Goal: Task Accomplishment & Management: Manage account settings

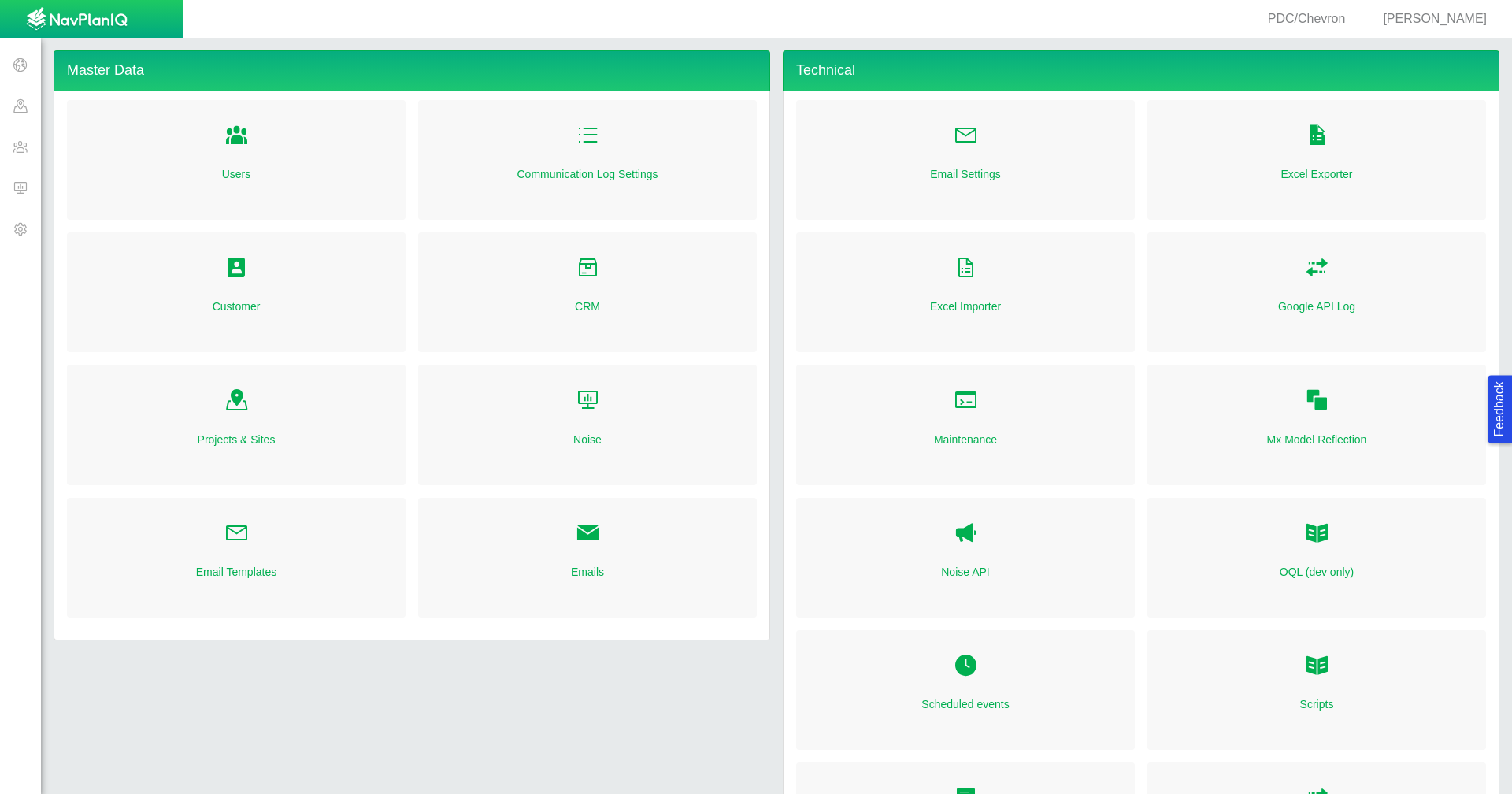
click at [1449, 22] on span "[PERSON_NAME]" at bounding box center [1434, 18] width 104 height 13
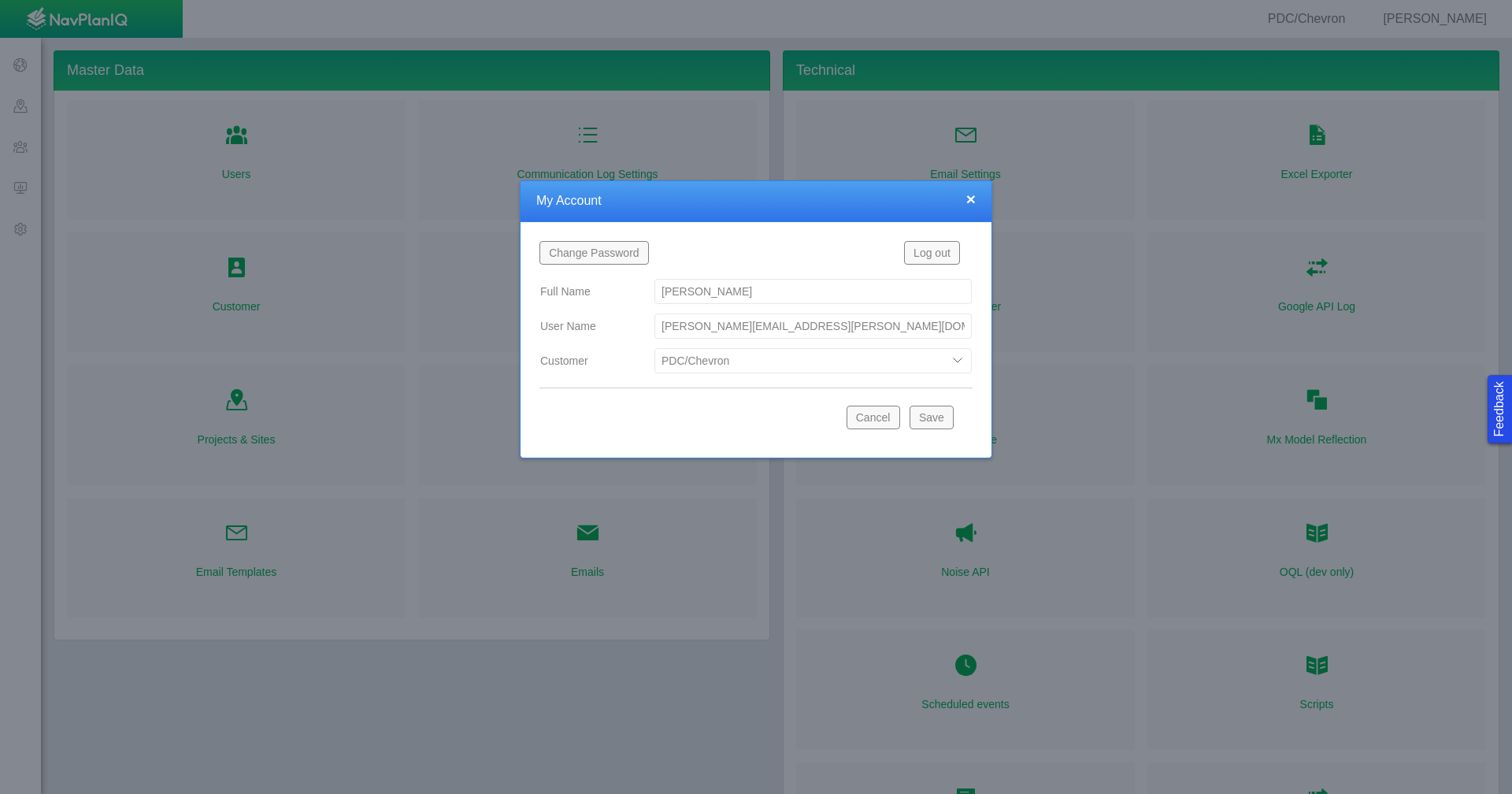
click at [962, 360] on select "Bison Blue Green Solutions Chevron Civitas Koloma Oxy PDC/Chevron Prairie OC Ur…" at bounding box center [813, 361] width 318 height 25
click at [654, 349] on select "Bison Blue Green Solutions Chevron Civitas Koloma Oxy PDC/Chevron Prairie OC Ur…" at bounding box center [813, 361] width 318 height 25
select select "42784196460046054"
click at [927, 418] on button "Save" at bounding box center [931, 418] width 44 height 23
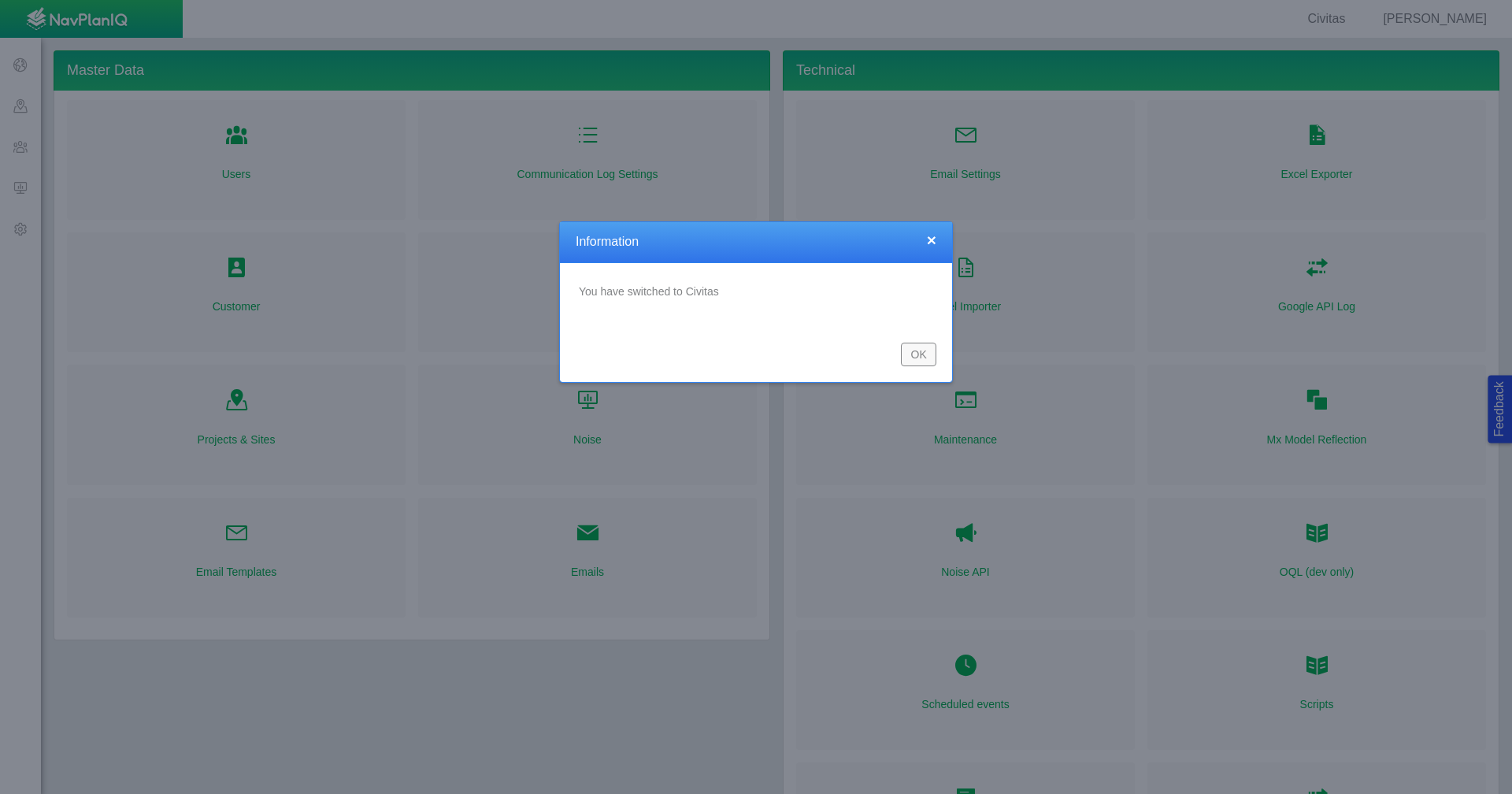
click at [928, 352] on button "OK" at bounding box center [919, 354] width 36 height 23
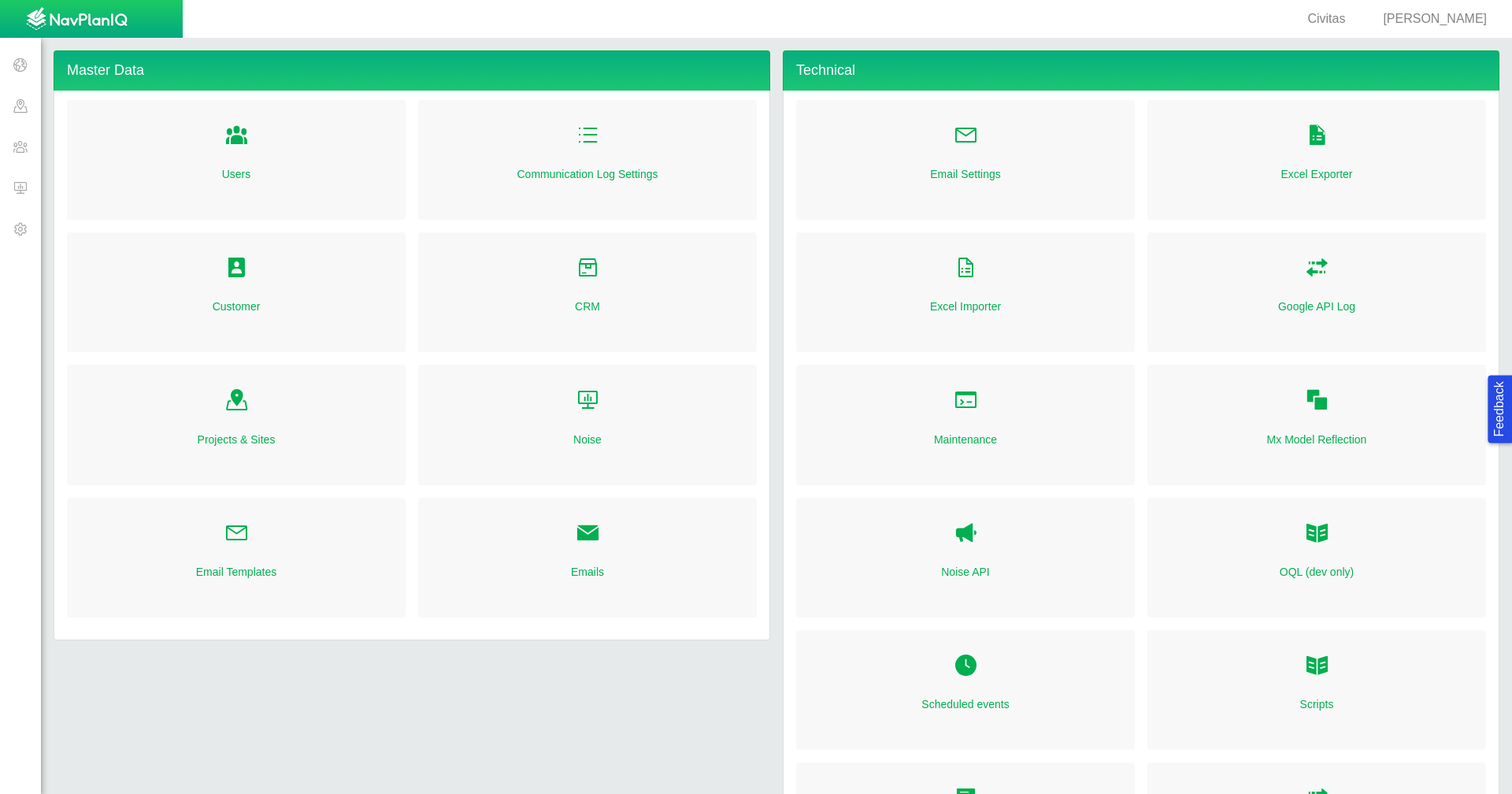
click at [18, 67] on span at bounding box center [20, 64] width 41 height 41
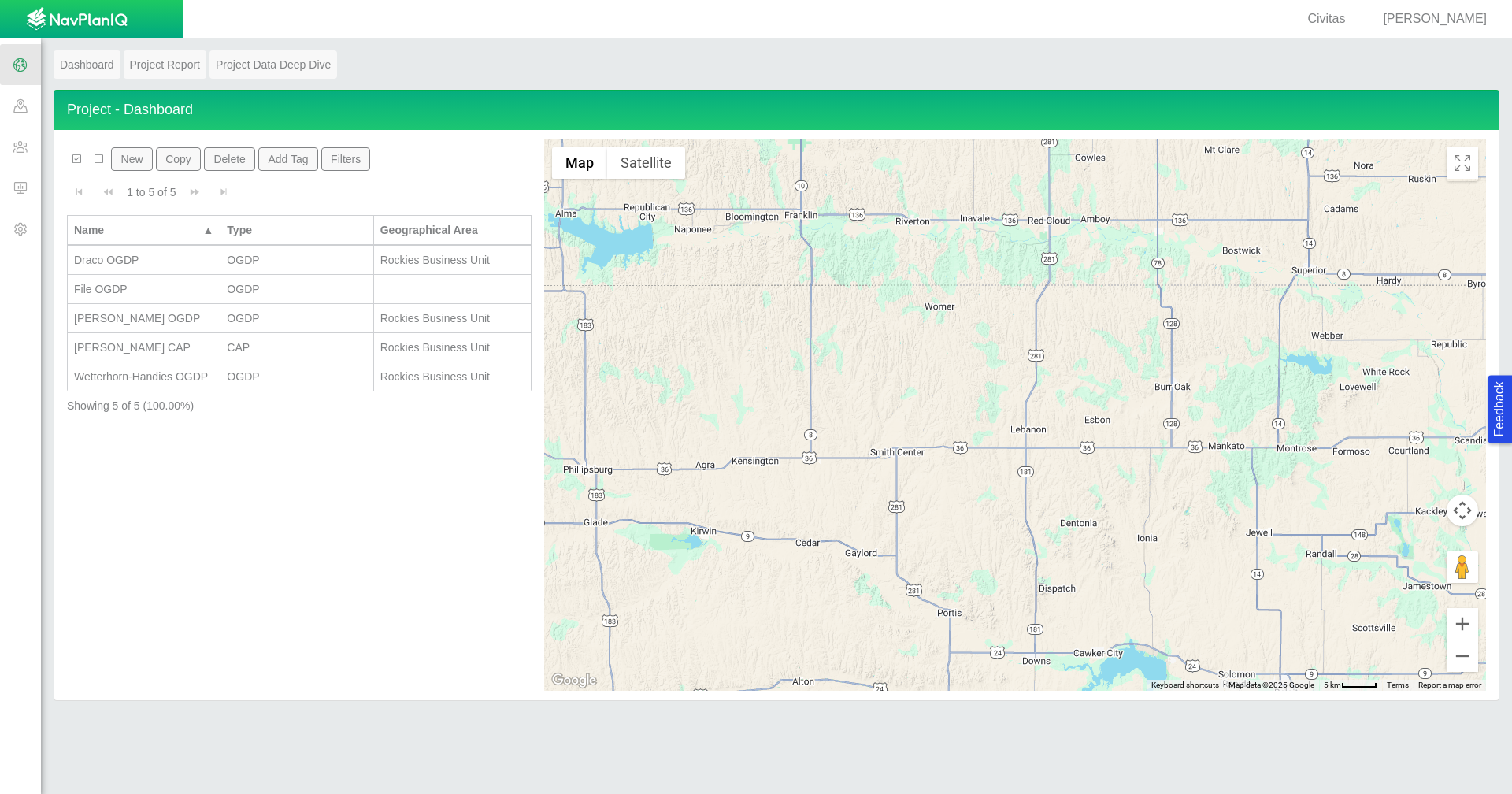
click at [19, 155] on span at bounding box center [20, 146] width 41 height 41
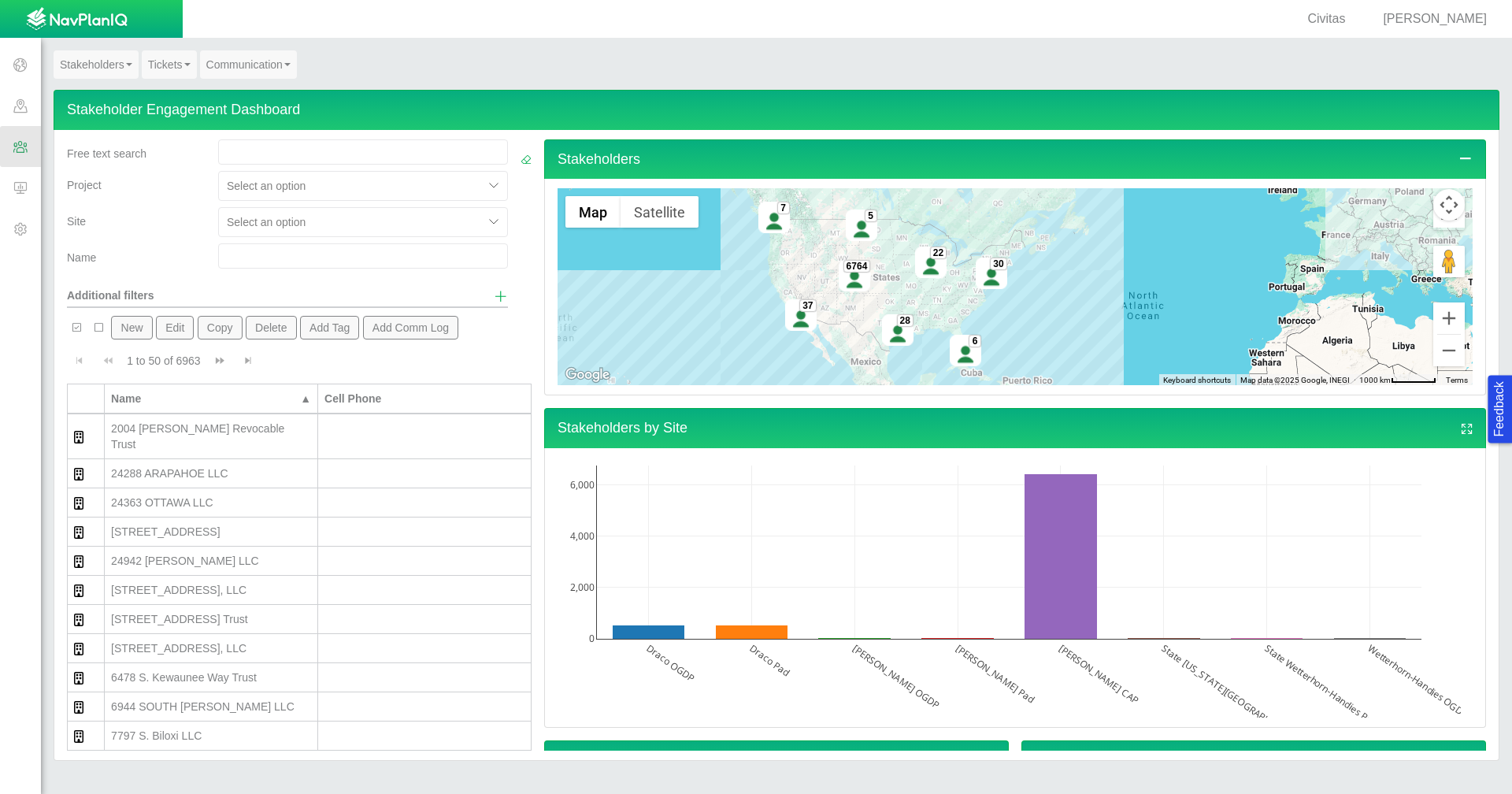
click at [1443, 14] on span "[PERSON_NAME]" at bounding box center [1434, 18] width 104 height 13
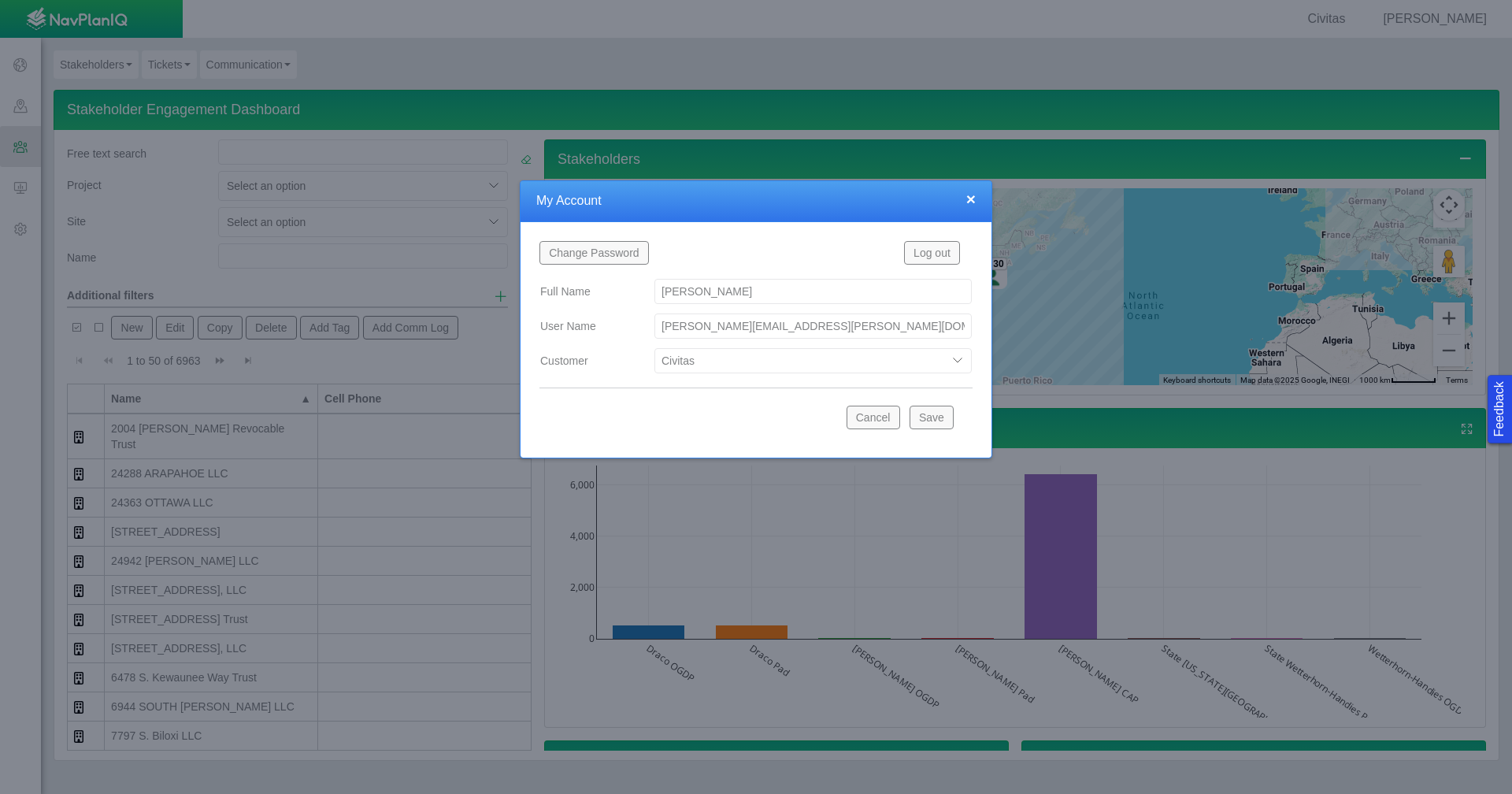
click at [953, 361] on select "Bison Blue Green Solutions Chevron Civitas Koloma Oxy PDC/Chevron Prairie OC Ur…" at bounding box center [813, 361] width 318 height 25
click at [654, 349] on select "Bison Blue Green Solutions Chevron Civitas Koloma Oxy PDC/Chevron Prairie OC Ur…" at bounding box center [813, 361] width 318 height 25
select select "42784196460033009"
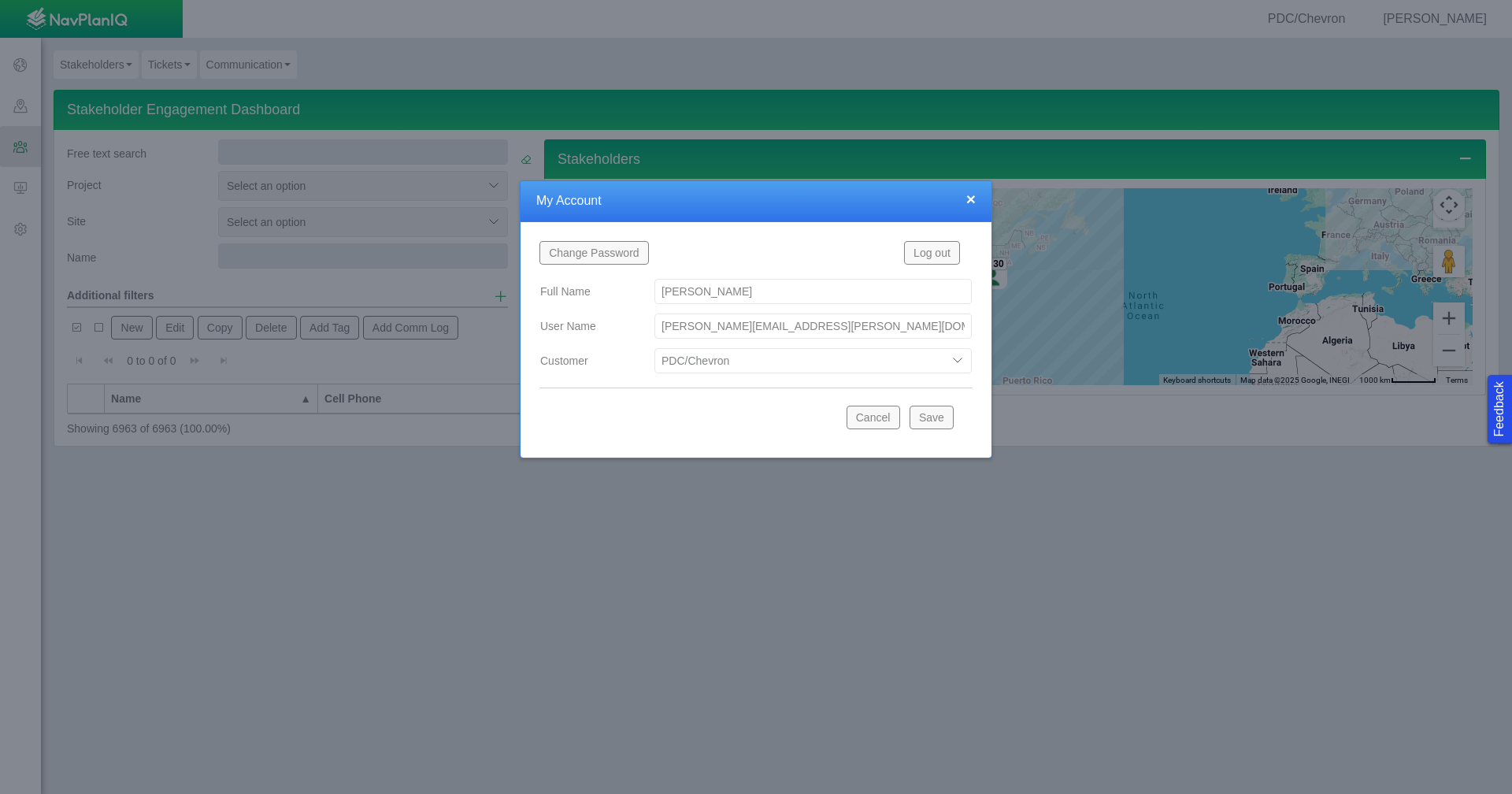
click at [941, 410] on button "Save" at bounding box center [931, 418] width 44 height 23
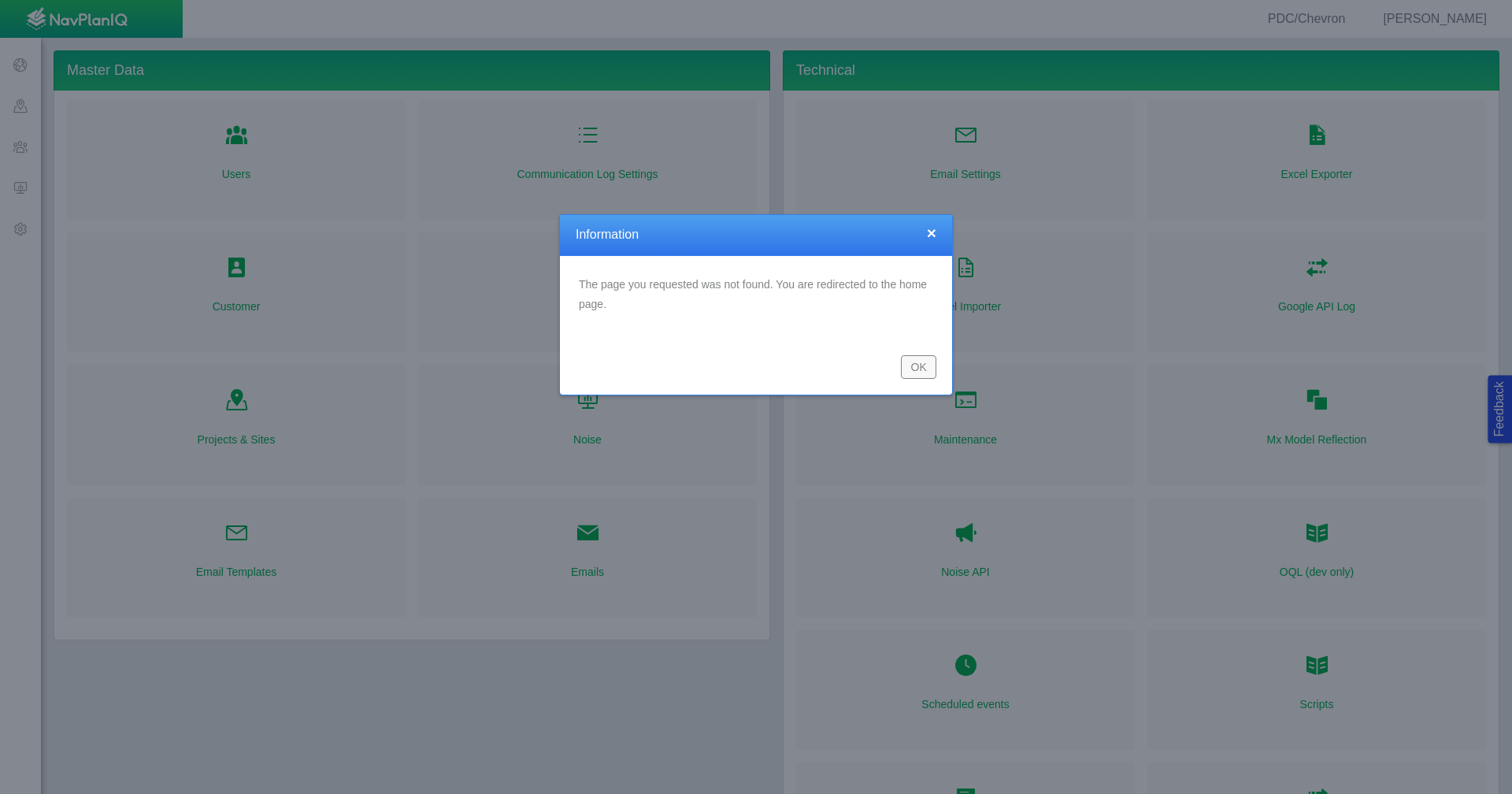
click at [907, 367] on button "OK" at bounding box center [919, 367] width 36 height 23
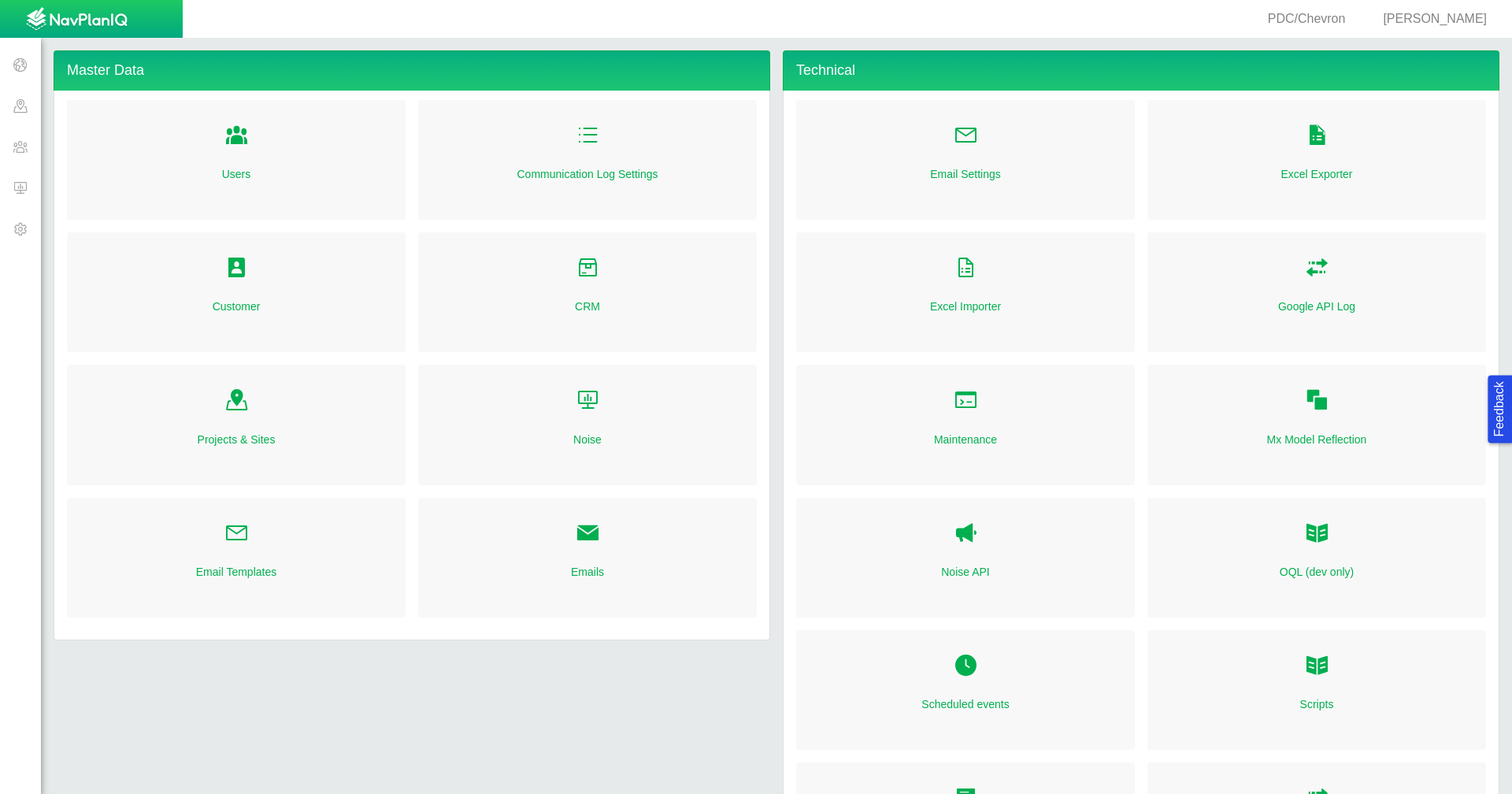
click at [26, 196] on span at bounding box center [20, 187] width 41 height 41
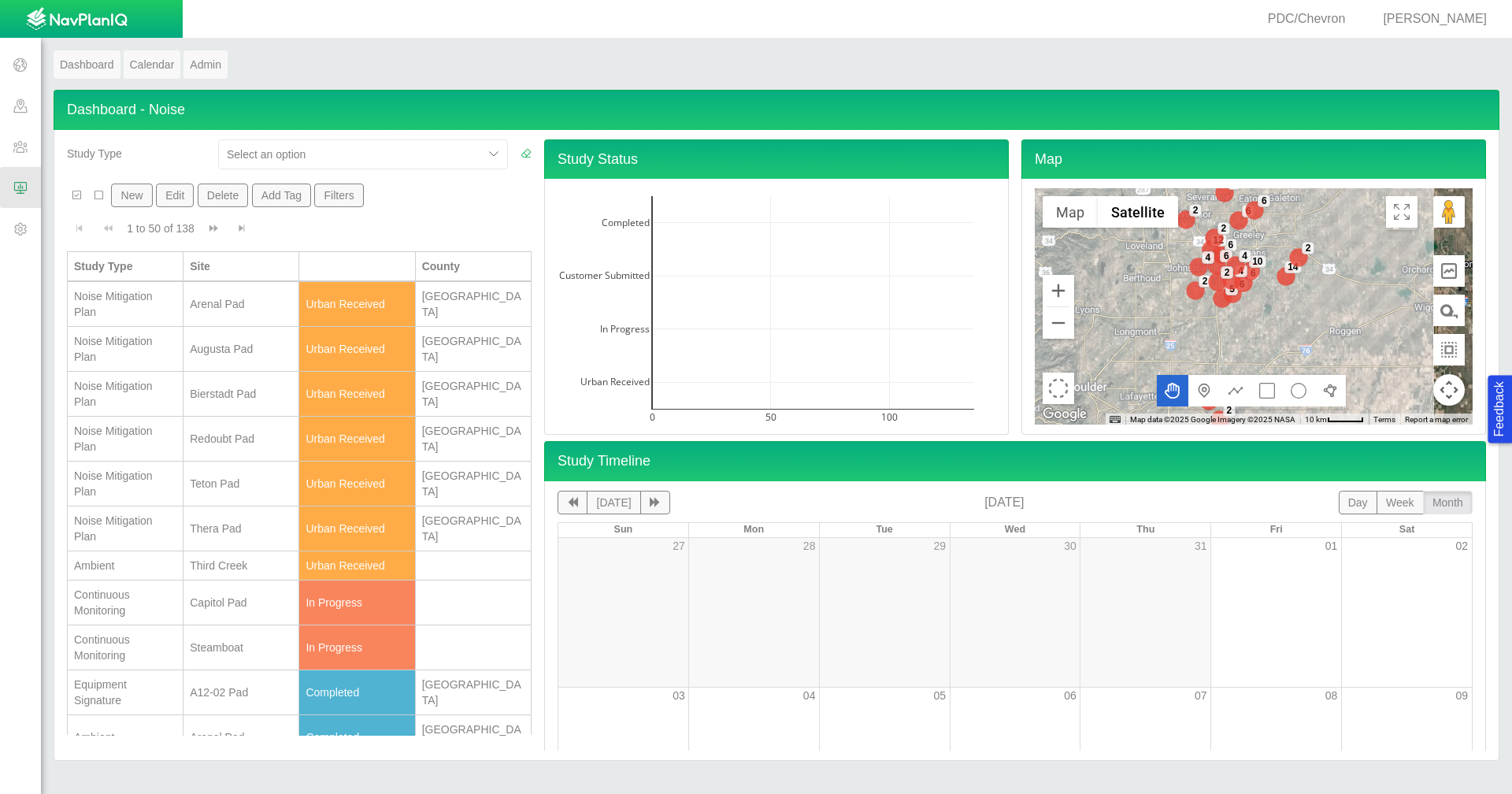
scroll to position [78, 0]
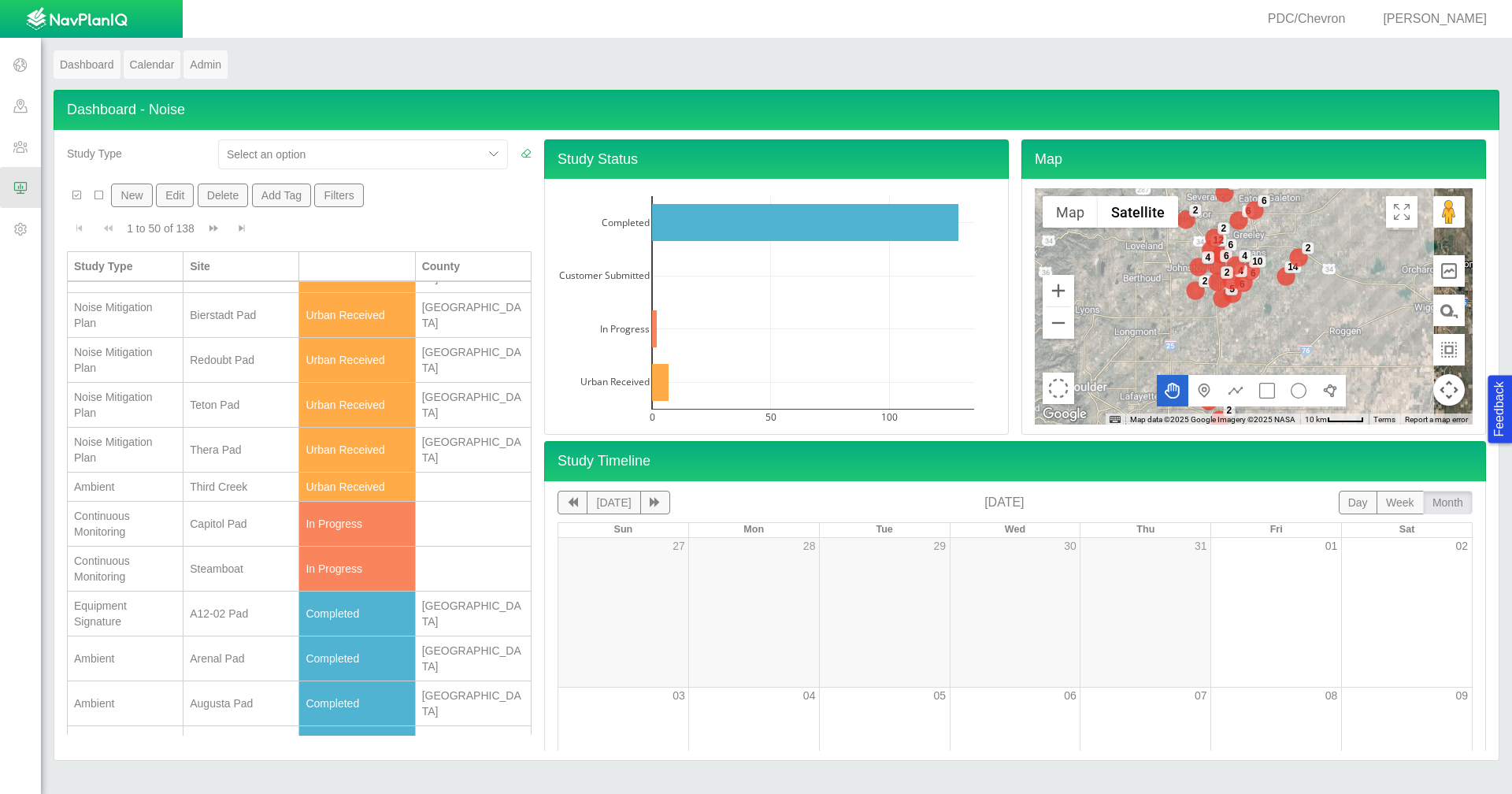
click at [248, 528] on div "Capitol Pad" at bounding box center [241, 524] width 103 height 16
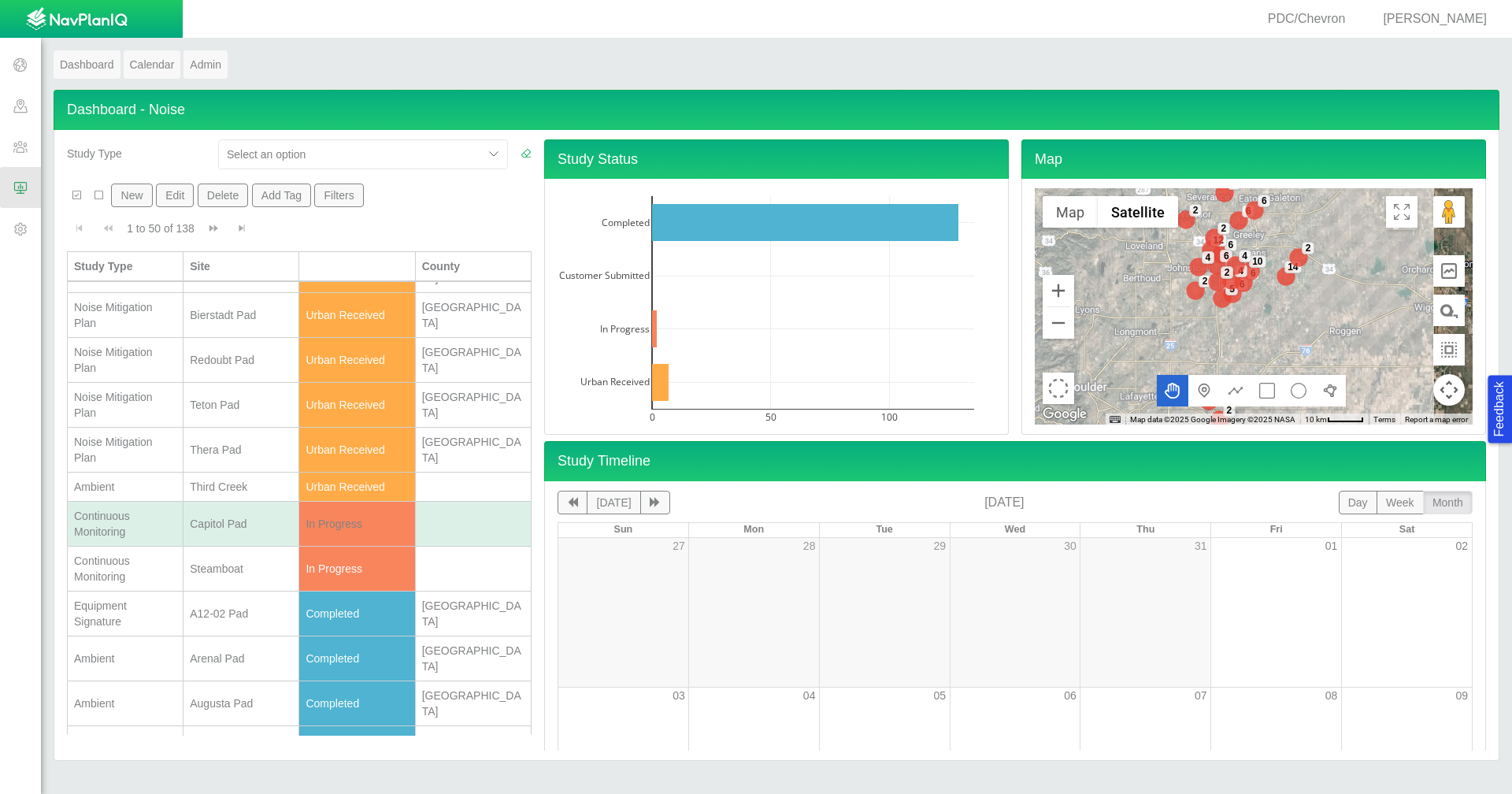
click at [248, 528] on div "Capitol Pad" at bounding box center [241, 524] width 103 height 16
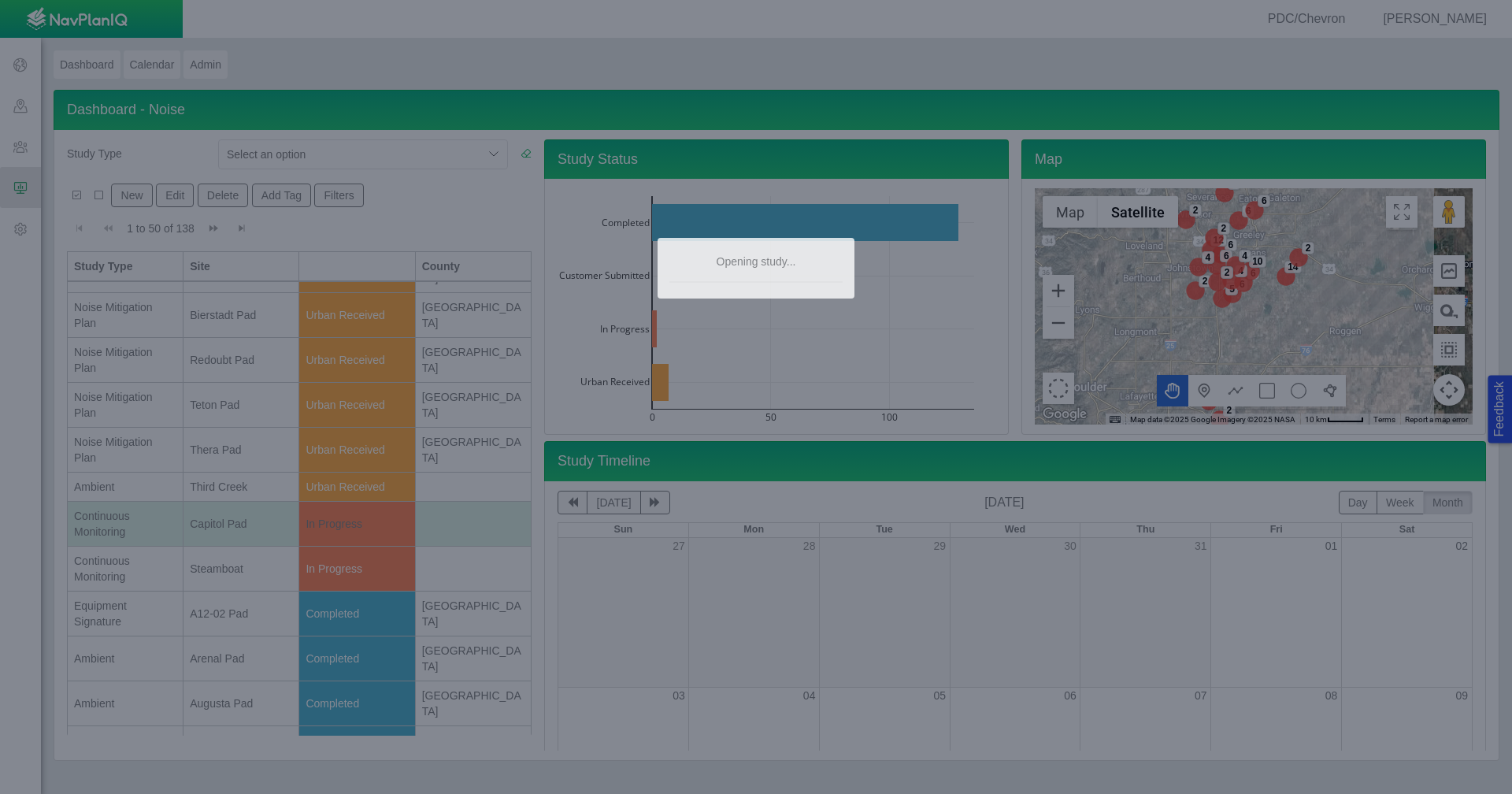
scroll to position [0, 0]
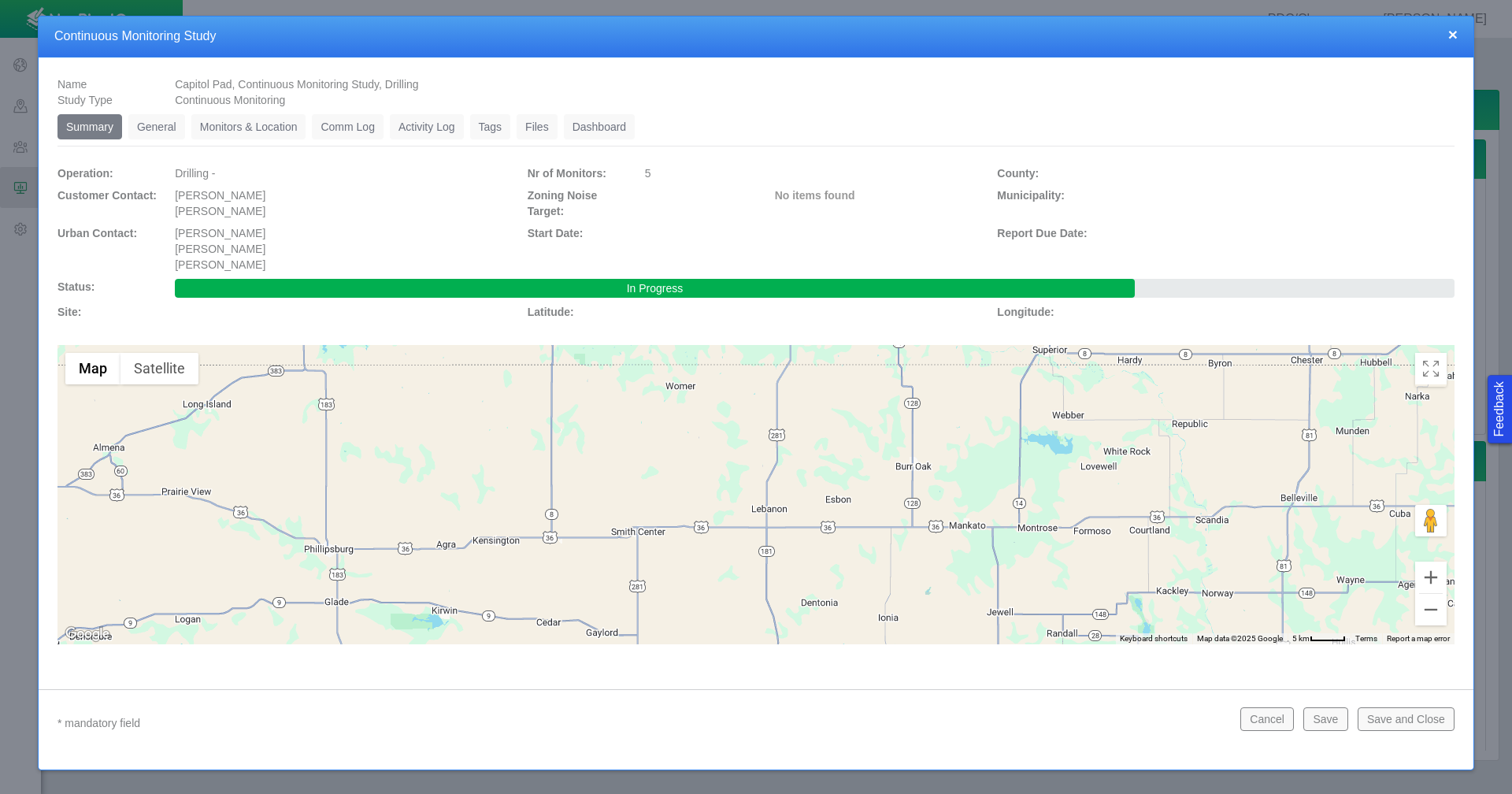
click at [617, 125] on link "Dashboard" at bounding box center [599, 127] width 72 height 25
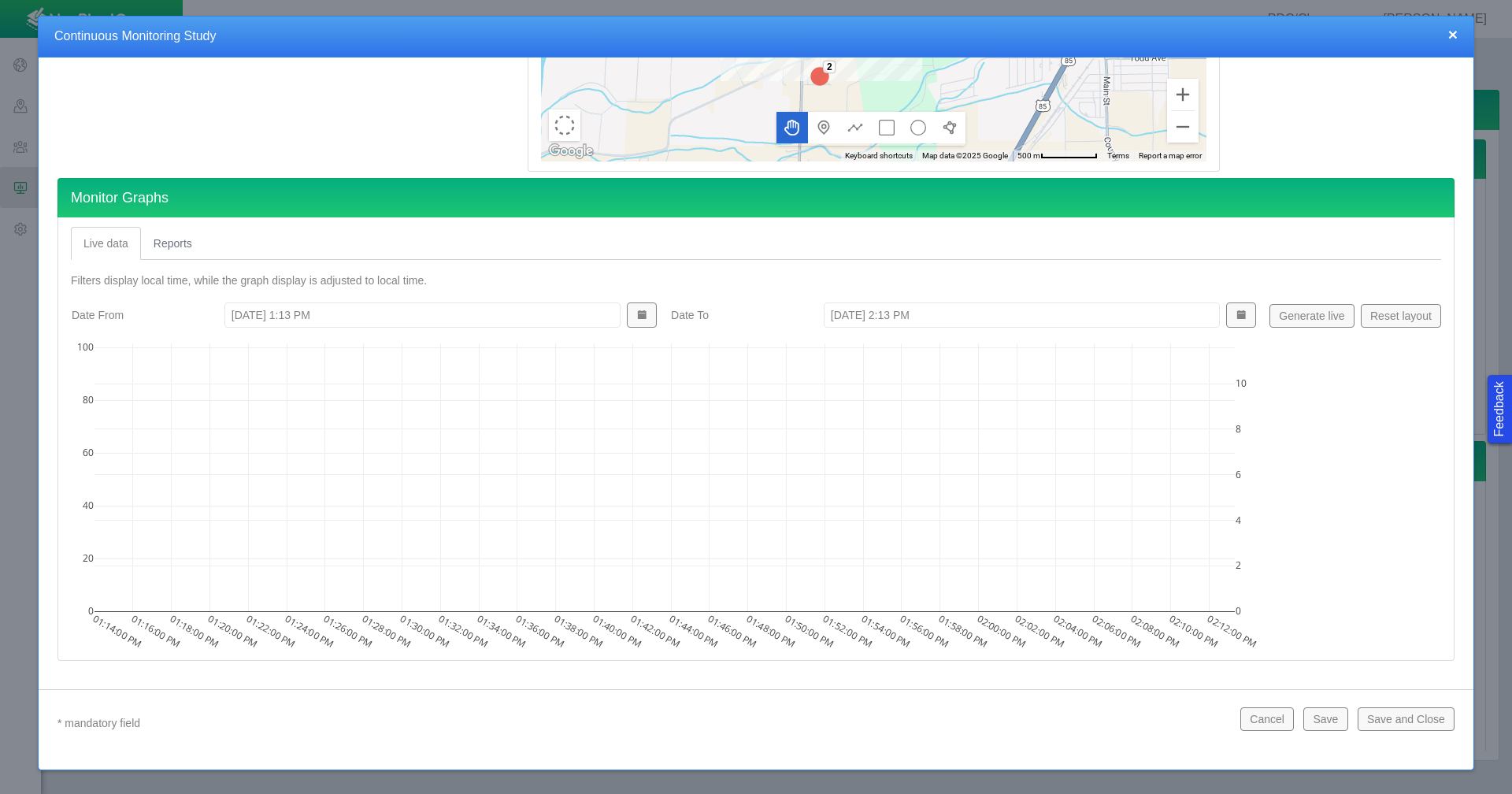
scroll to position [405, 0]
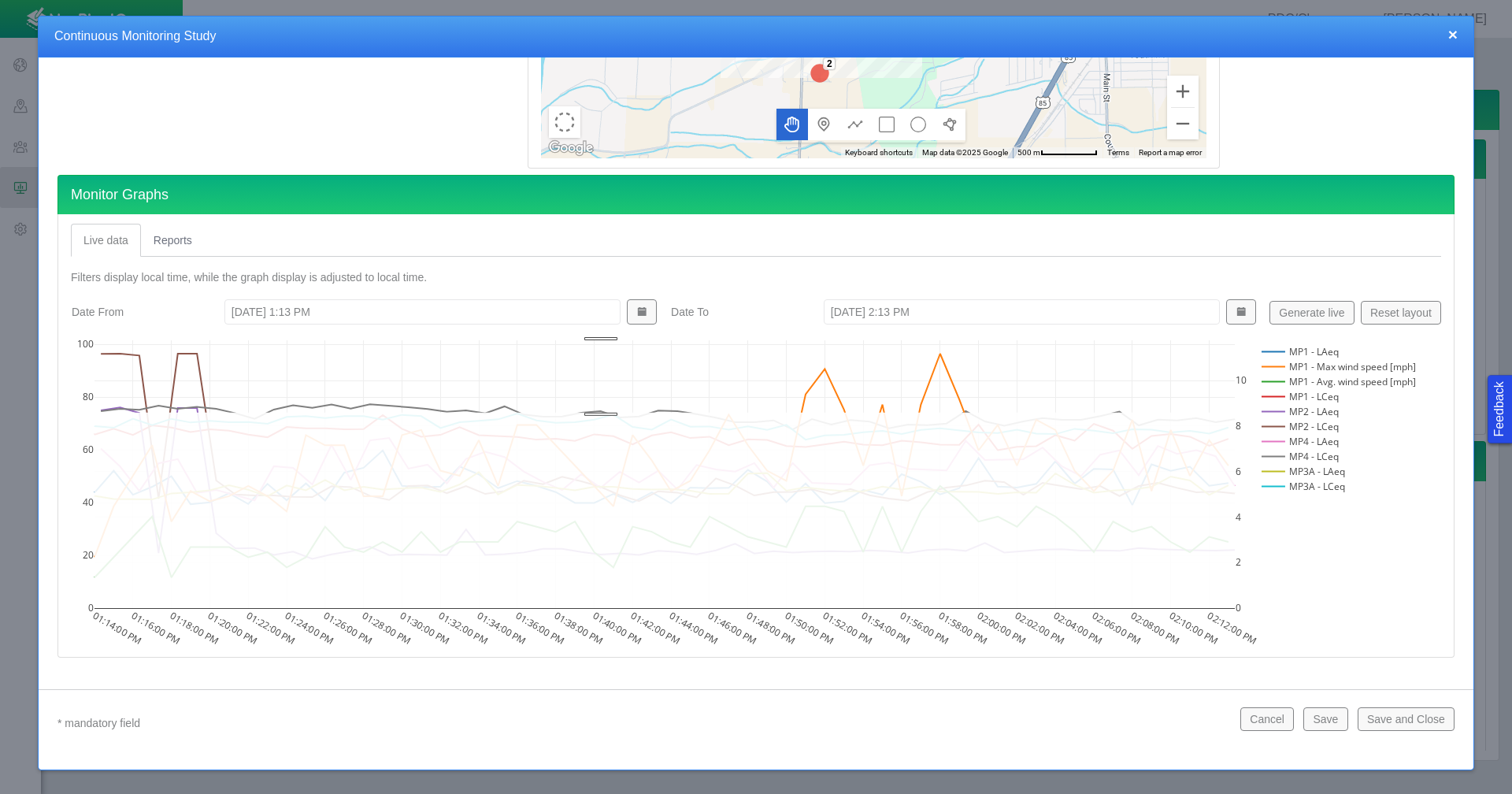
drag, startPoint x: 601, startPoint y: 413, endPoint x: 605, endPoint y: 310, distance: 103.1
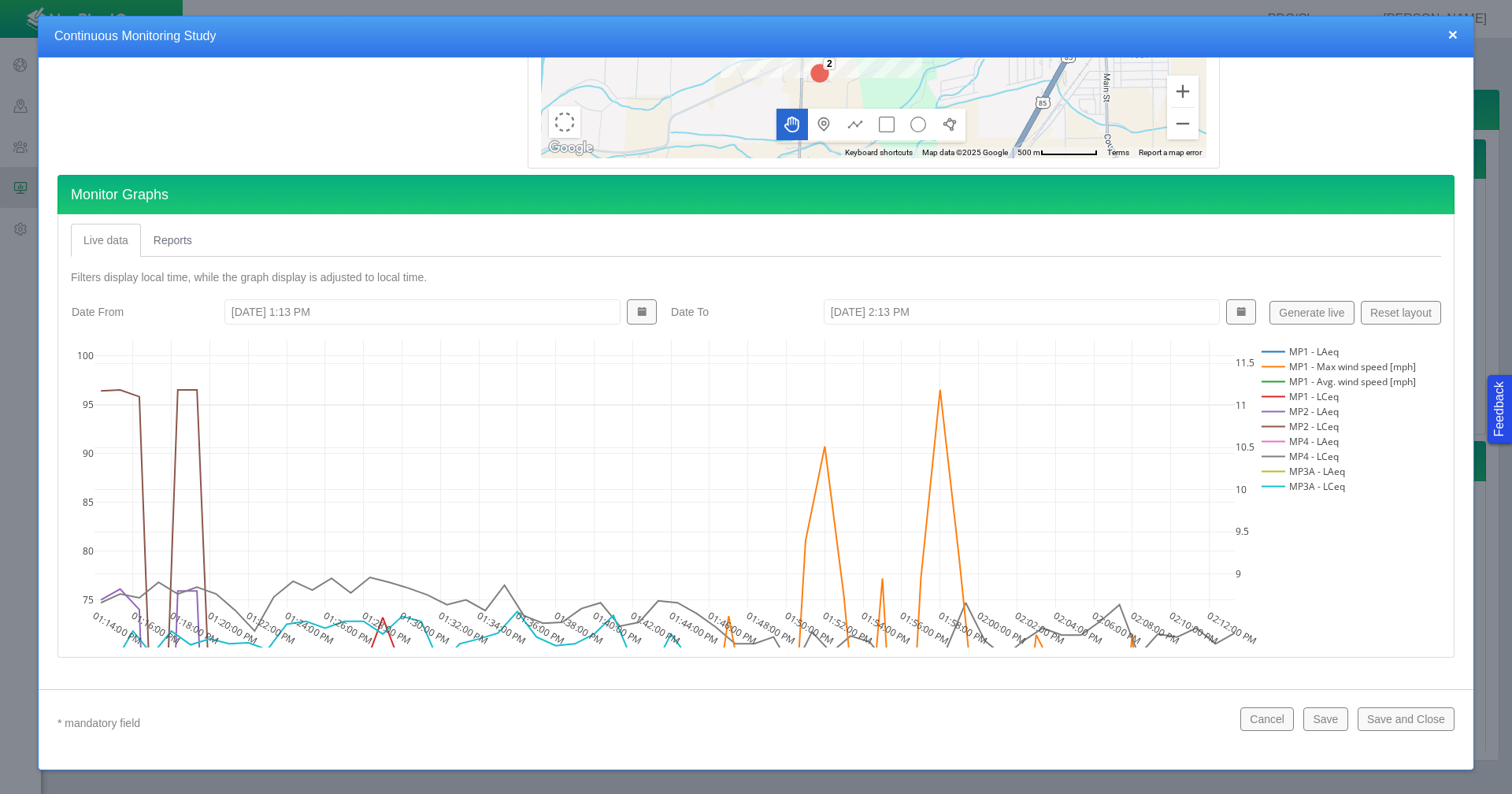
click at [1408, 313] on button "Reset layout" at bounding box center [1401, 313] width 80 height 23
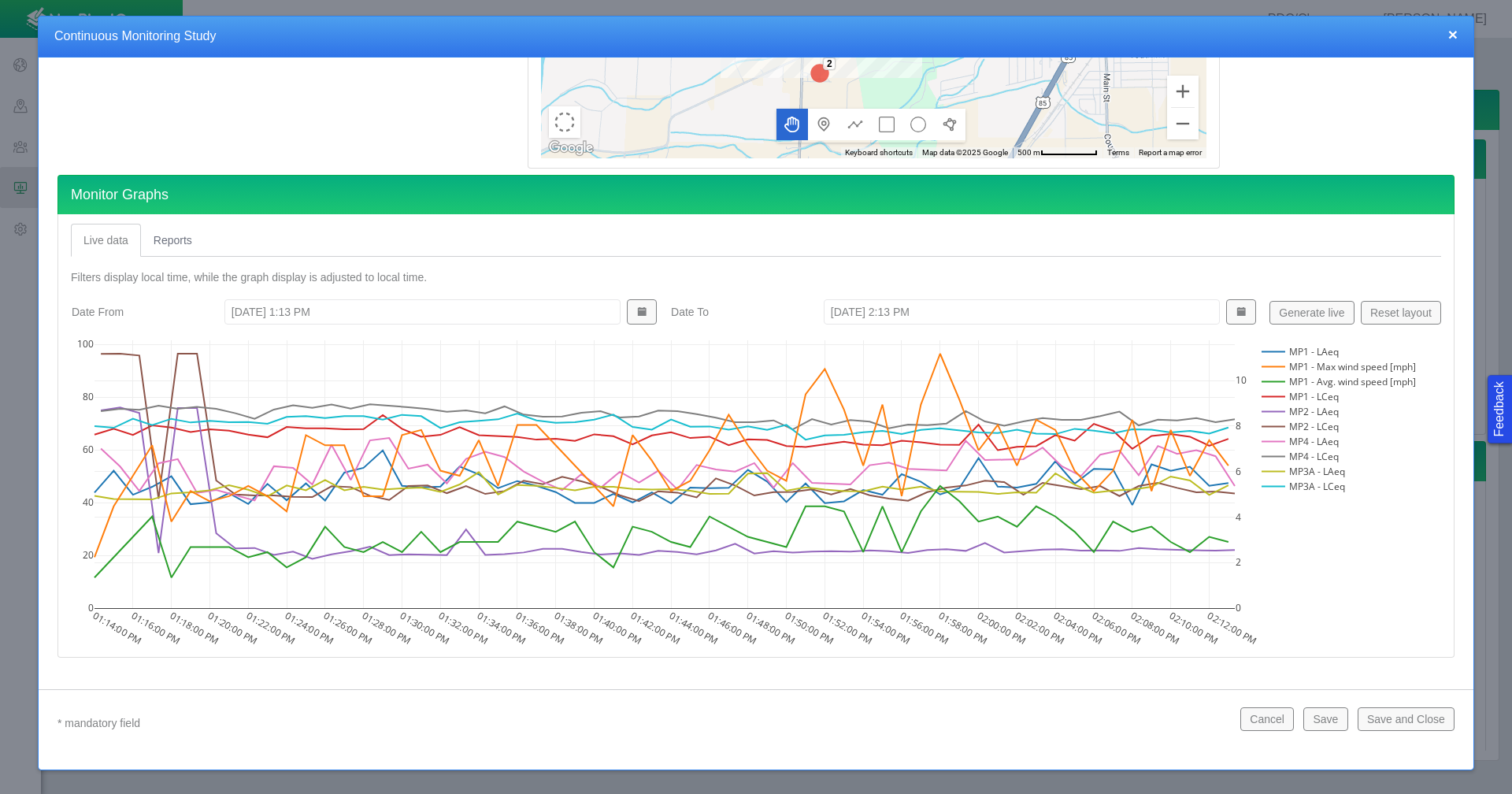
click at [1453, 32] on button "×" at bounding box center [1453, 34] width 9 height 17
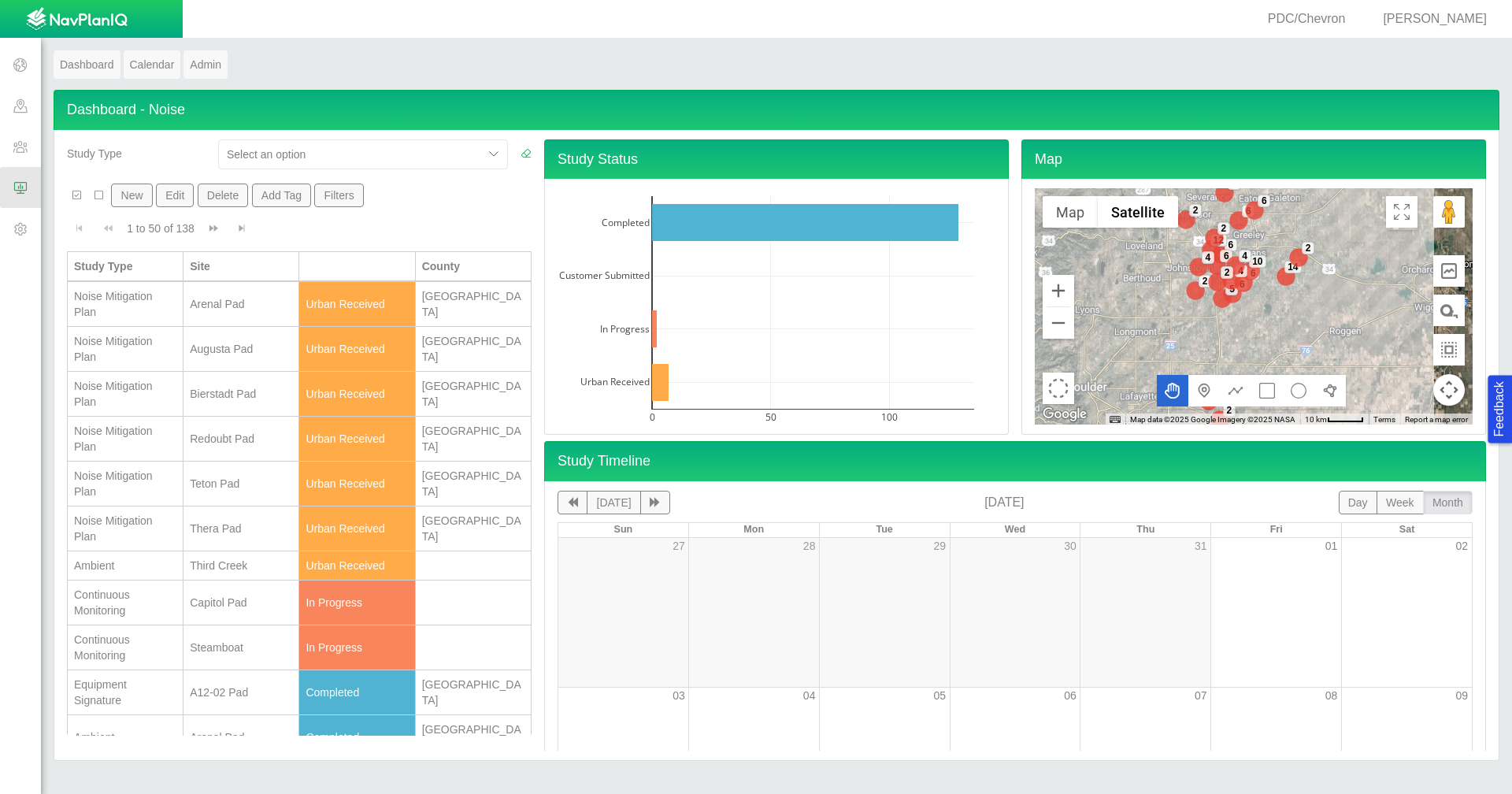
click at [238, 608] on div "Capitol Pad" at bounding box center [241, 602] width 103 height 16
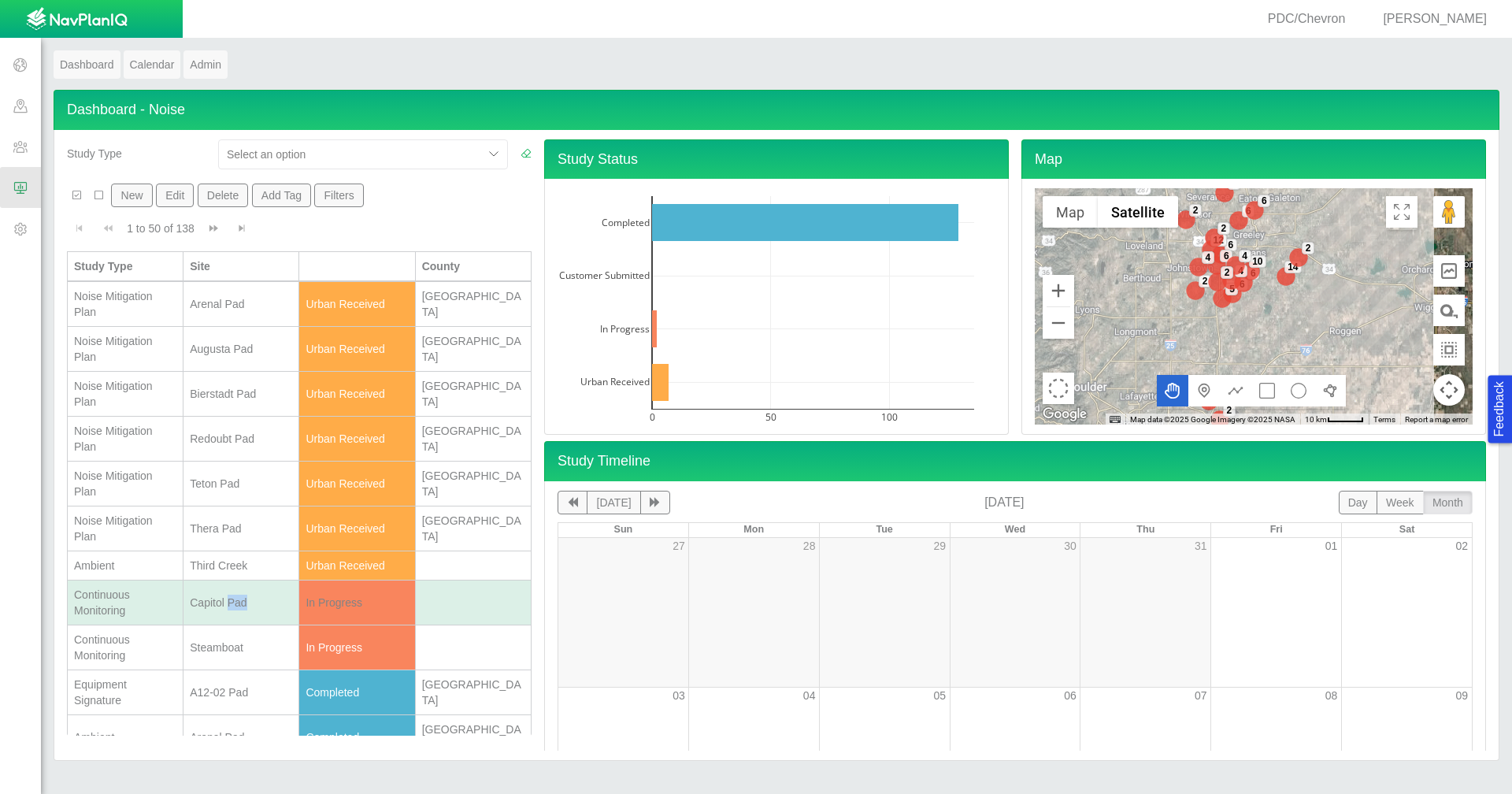
click at [238, 608] on div "Capitol Pad" at bounding box center [241, 602] width 103 height 16
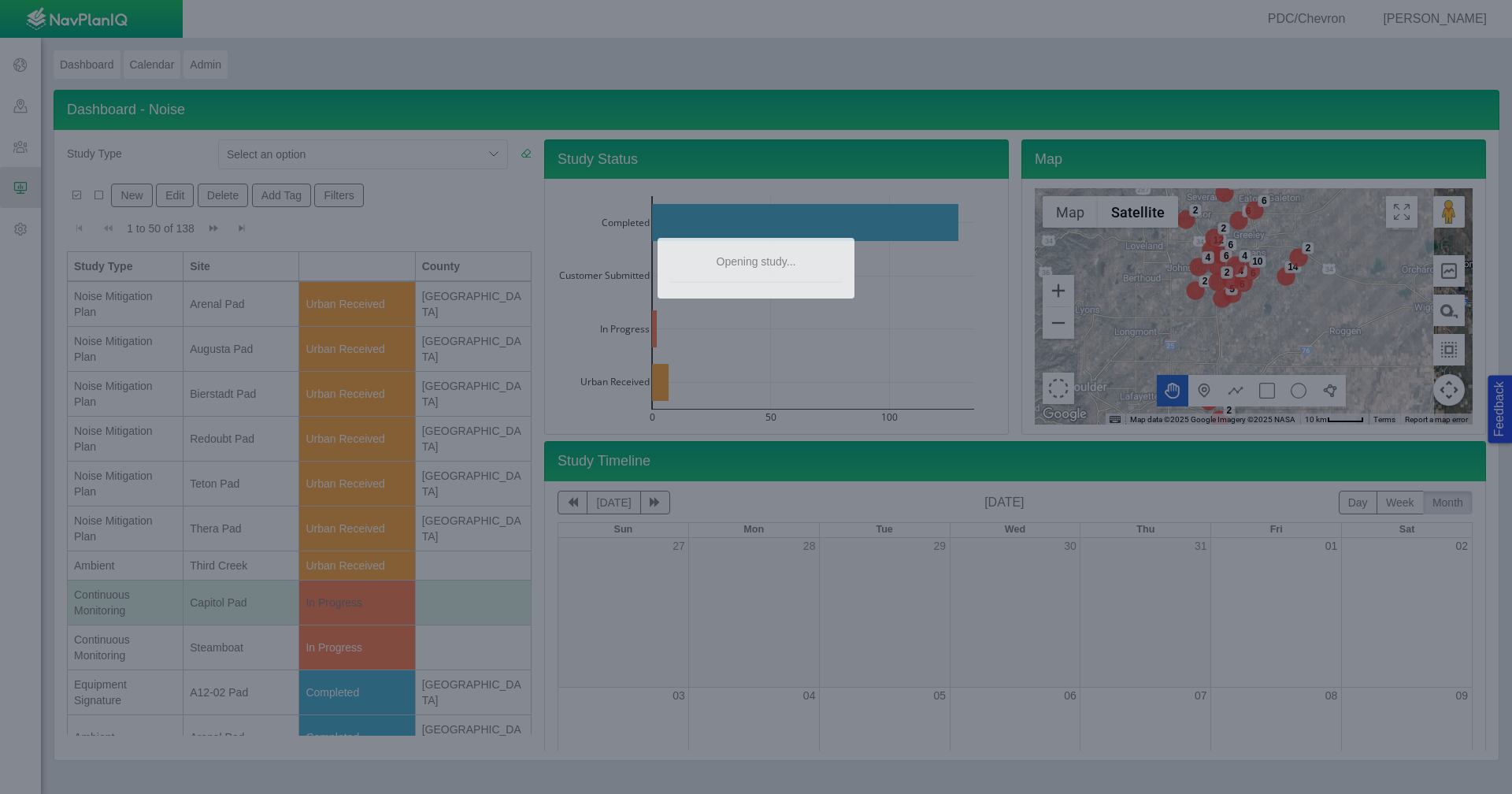
type textarea "x"
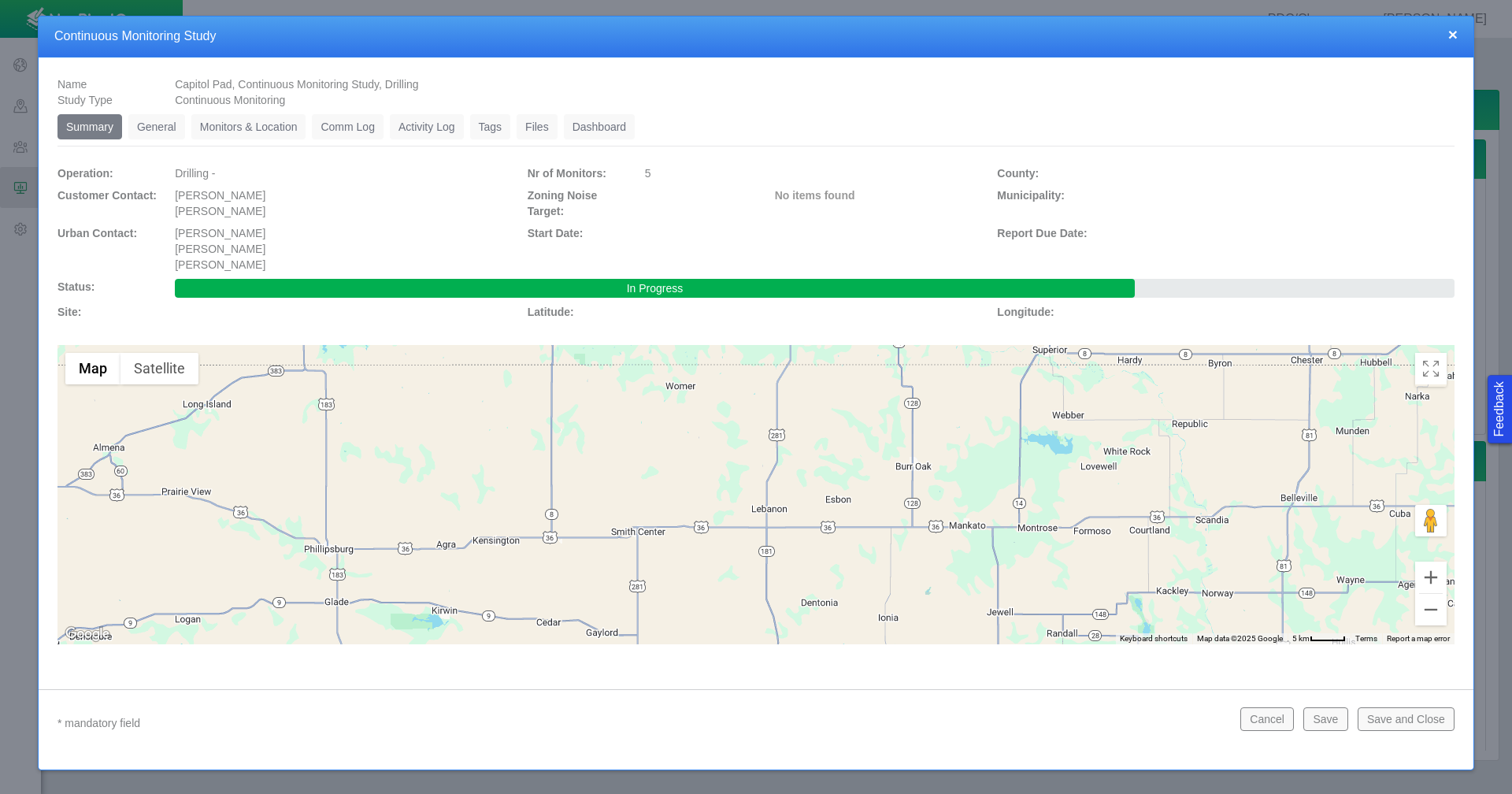
click at [605, 121] on link "Dashboard" at bounding box center [599, 127] width 72 height 25
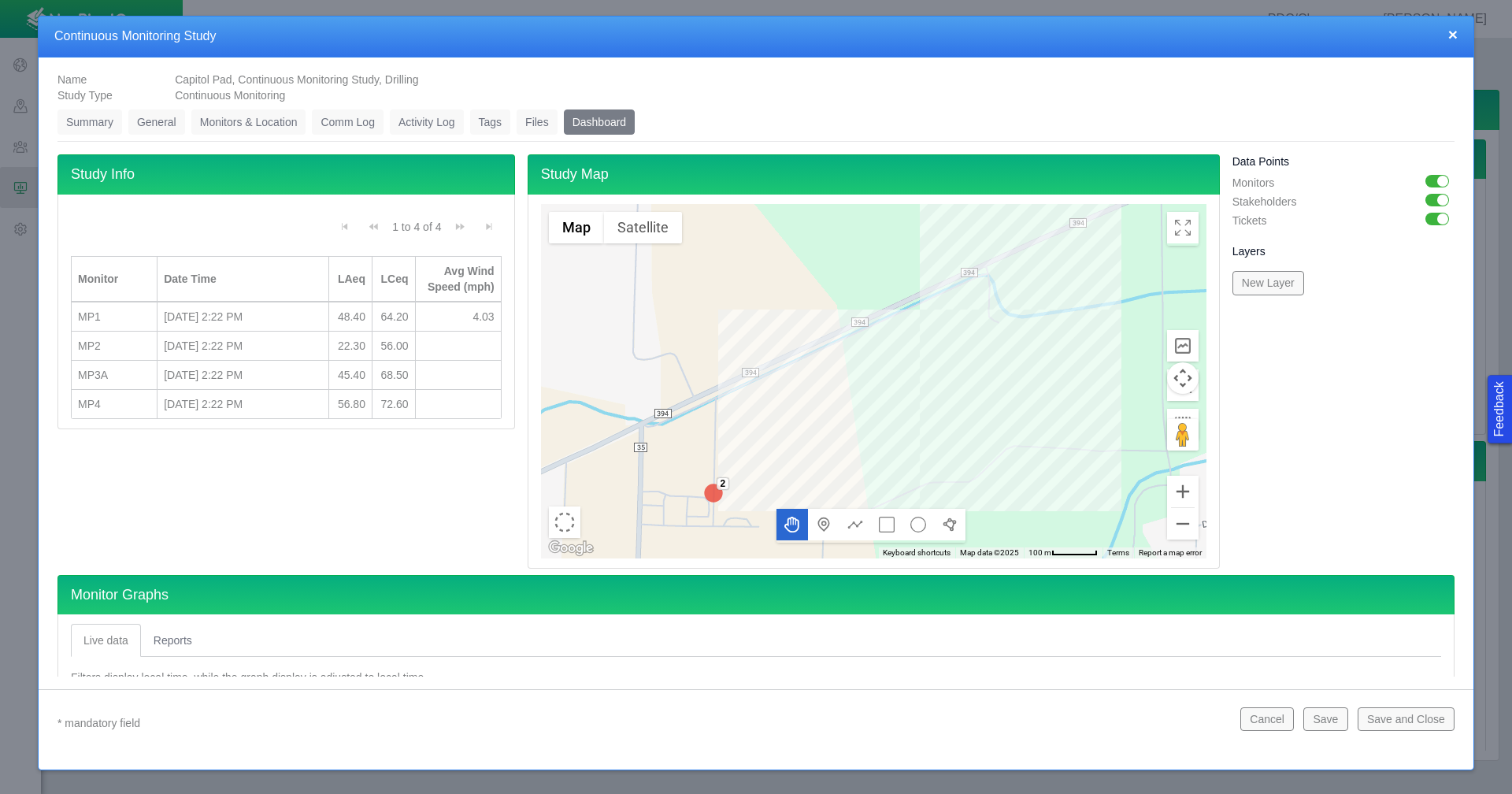
scroll to position [0, 0]
